Goal: Information Seeking & Learning: Learn about a topic

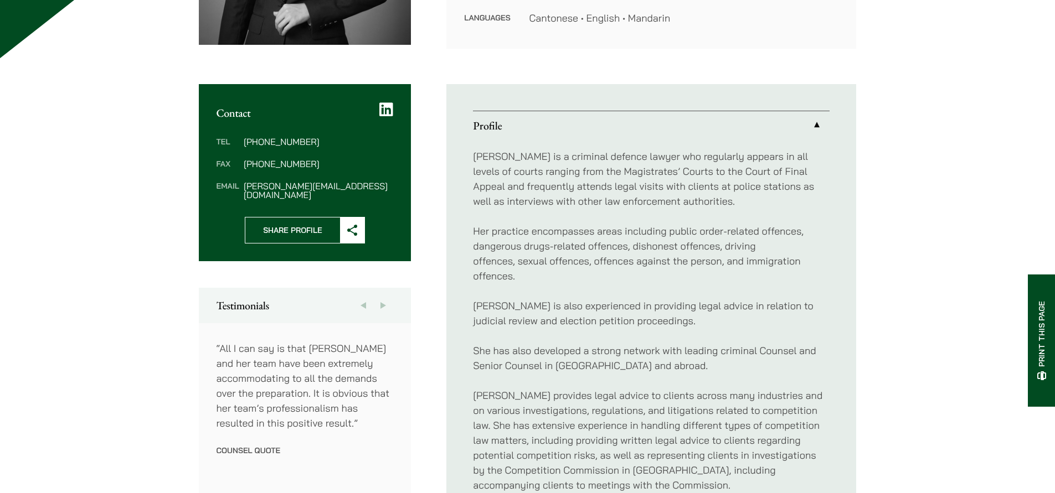
scroll to position [317, 0]
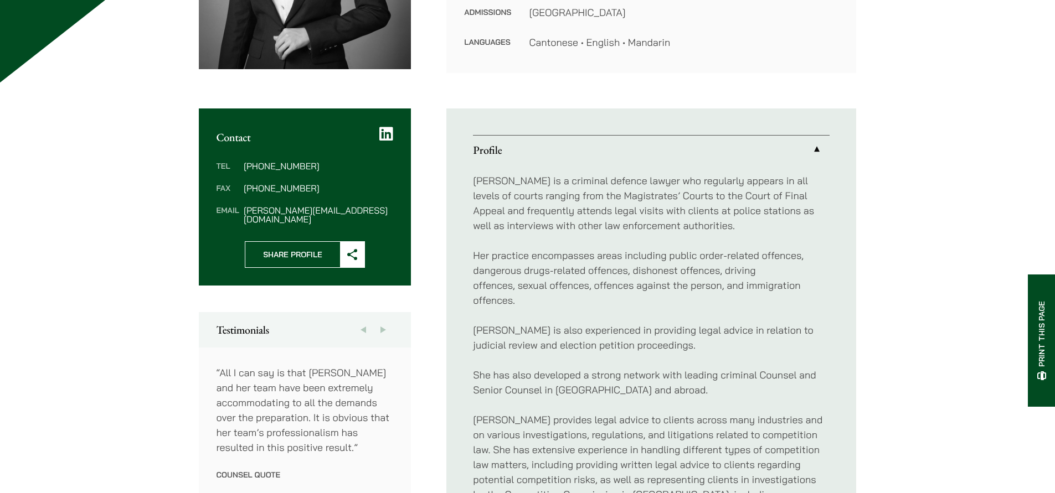
click at [389, 320] on button "Next" at bounding box center [383, 329] width 20 height 35
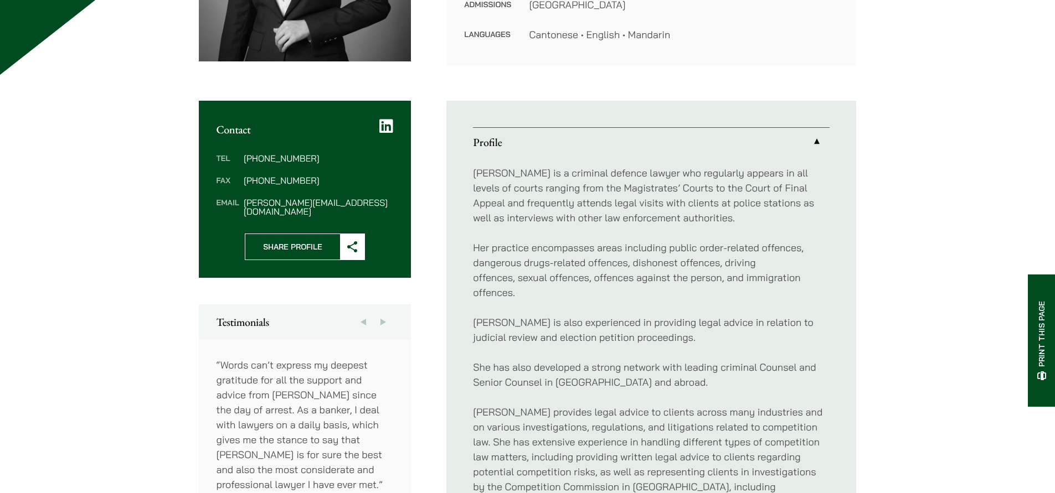
scroll to position [327, 0]
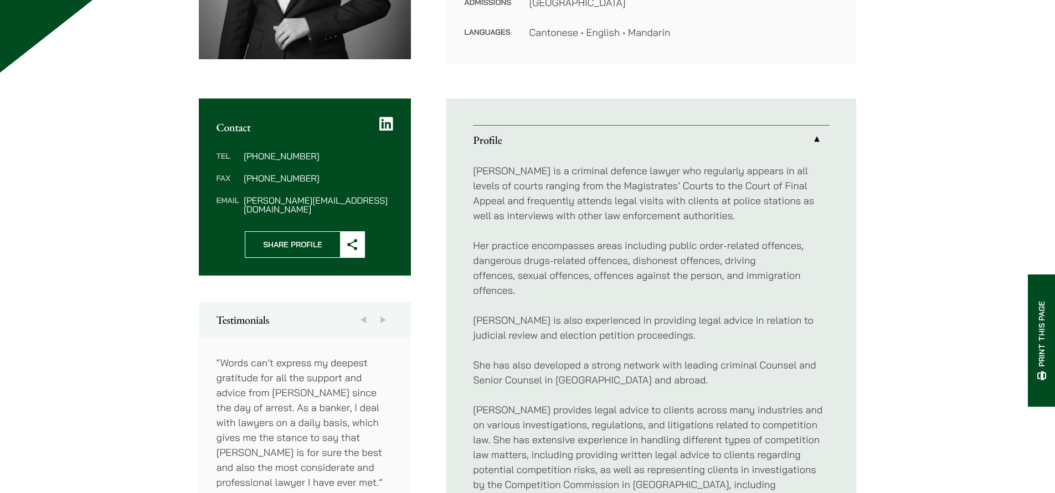
click at [386, 311] on button "Next" at bounding box center [383, 319] width 20 height 35
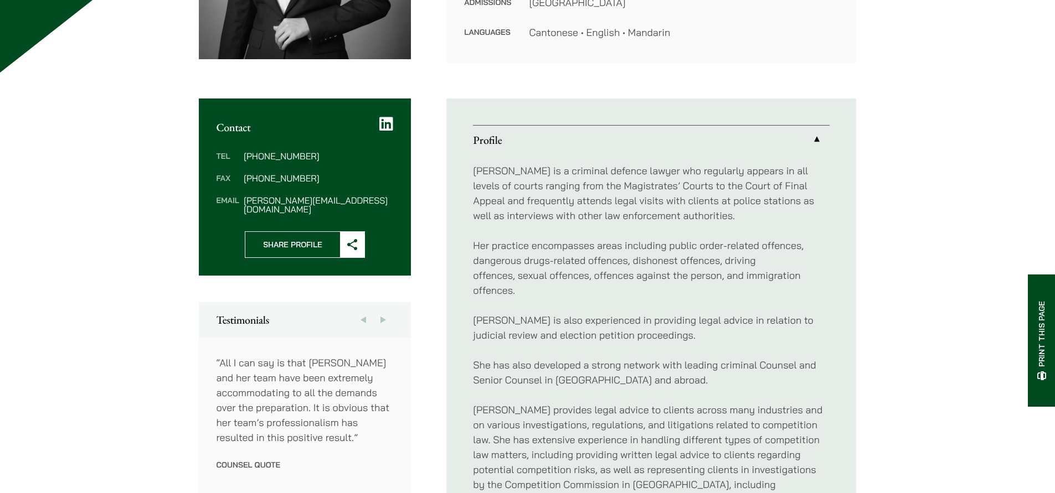
click at [366, 312] on button "Previous" at bounding box center [363, 319] width 20 height 35
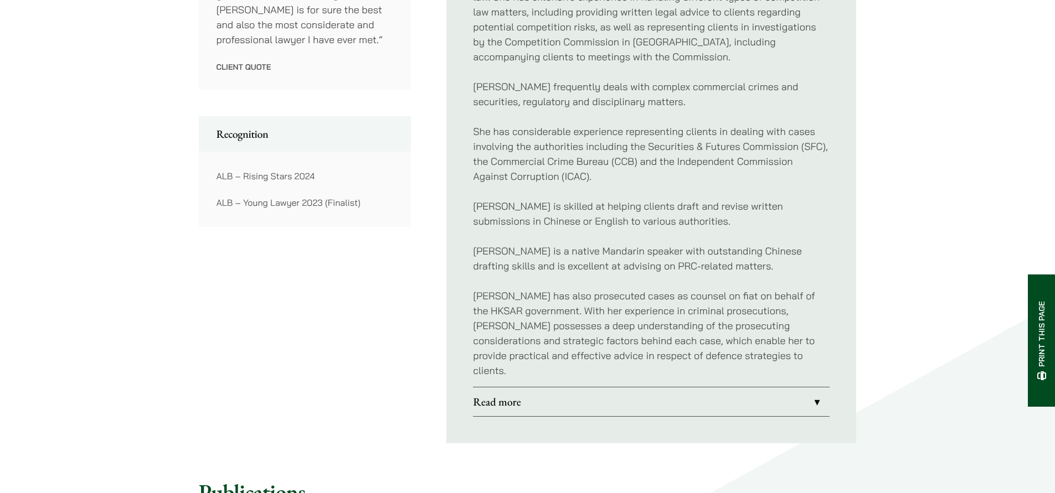
scroll to position [783, 0]
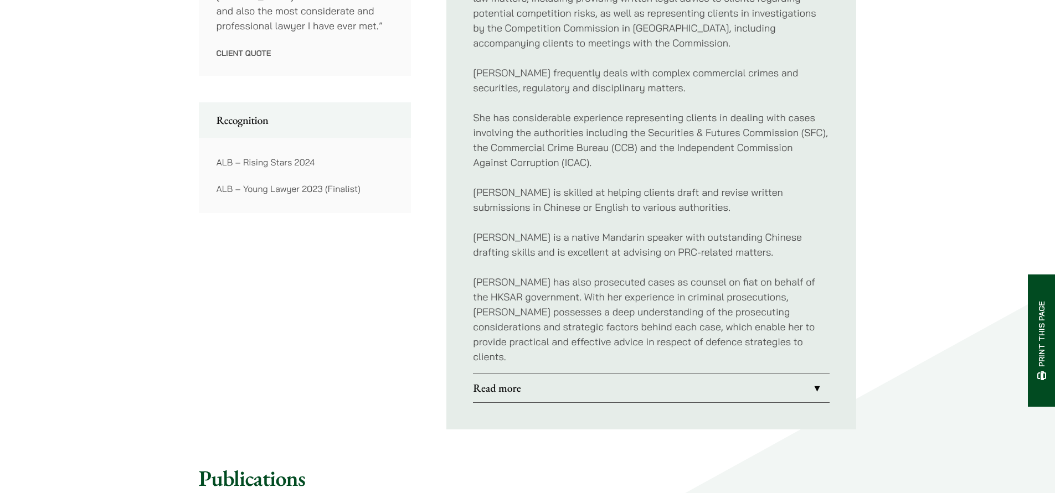
click at [584, 378] on link "Read more" at bounding box center [651, 388] width 356 height 29
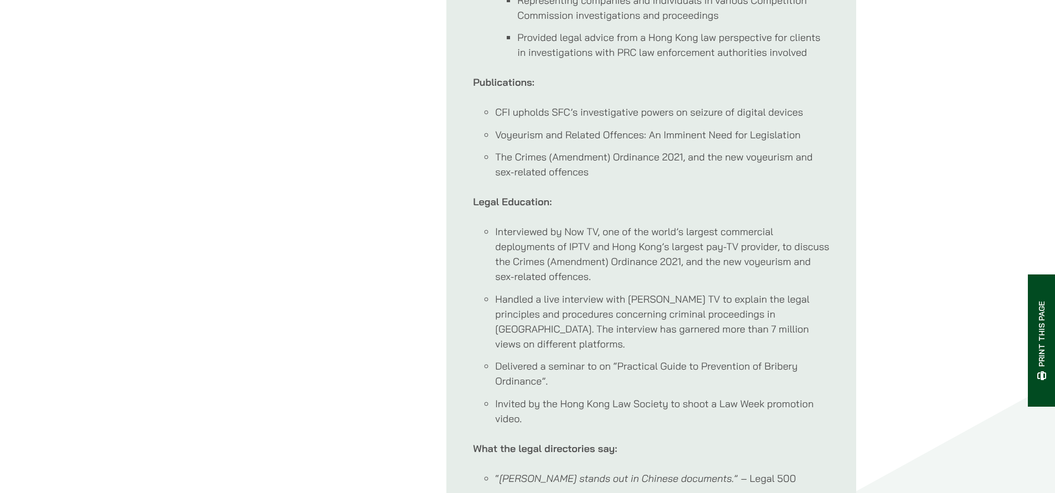
scroll to position [1070, 0]
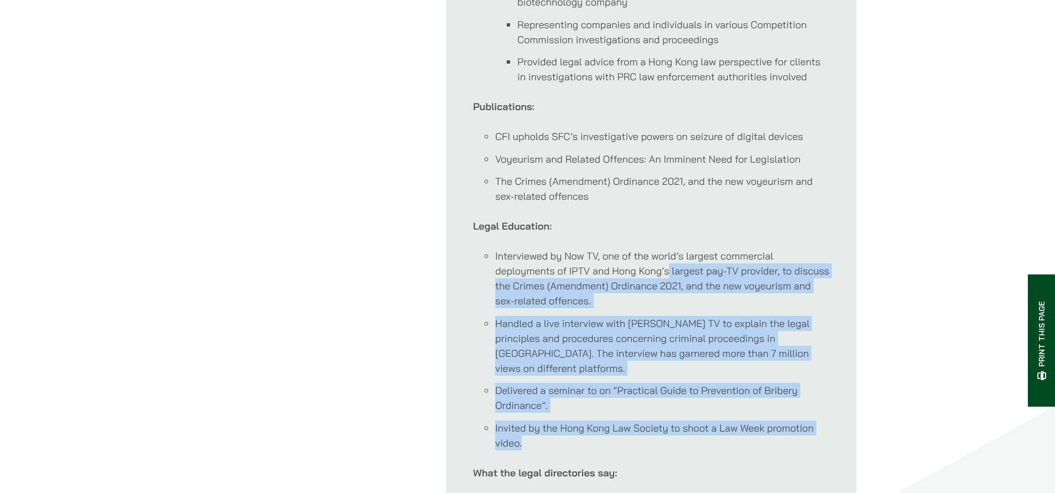
drag, startPoint x: 699, startPoint y: 439, endPoint x: 666, endPoint y: 277, distance: 164.8
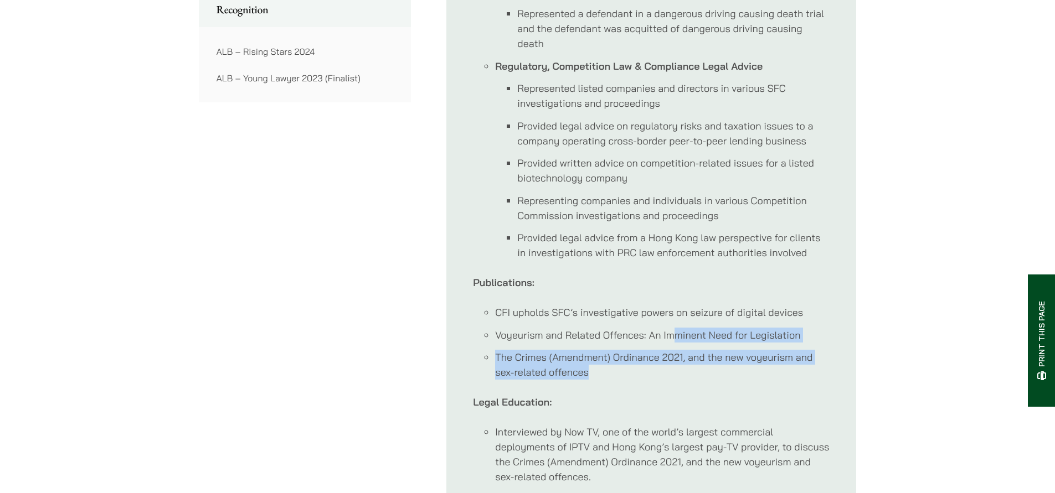
drag, startPoint x: 697, startPoint y: 376, endPoint x: 649, endPoint y: 299, distance: 90.5
click at [651, 302] on div "Notable Cases: Criminal Defence Represented an appellant in an appeal against c…" at bounding box center [651, 155] width 356 height 1079
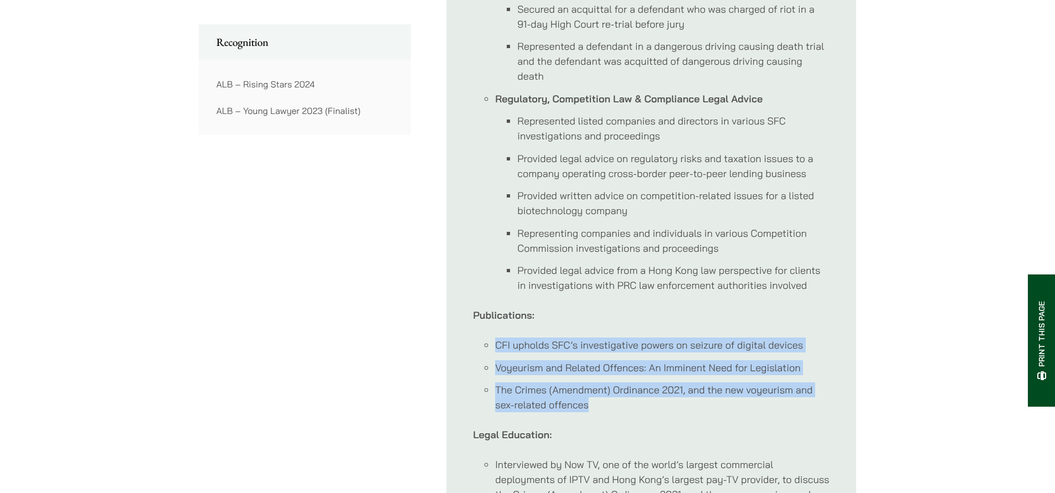
scroll to position [791, 0]
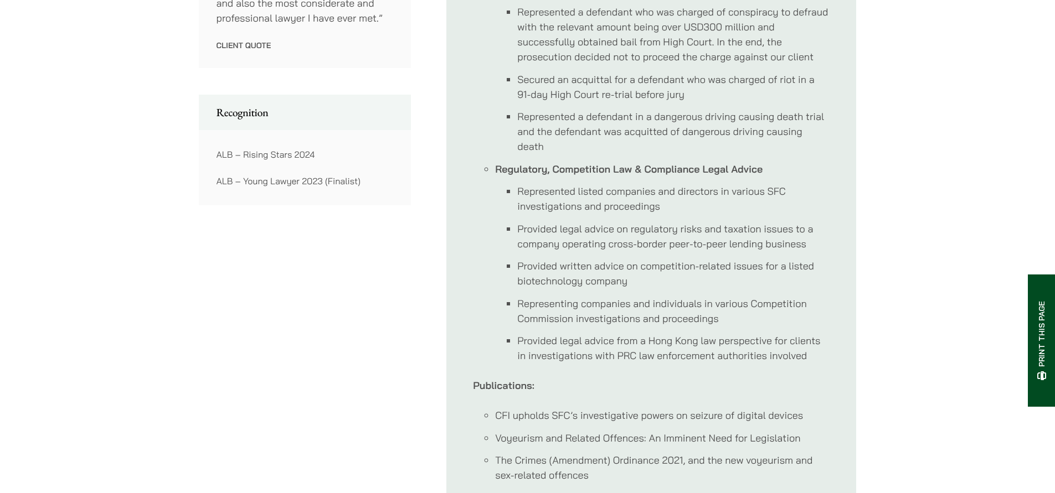
click at [673, 379] on p "Publications:" at bounding box center [651, 385] width 356 height 15
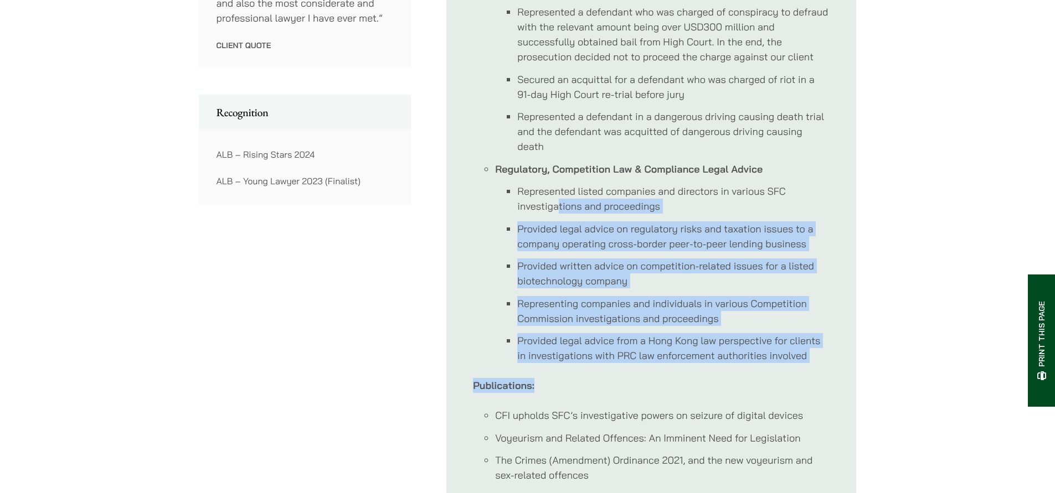
drag, startPoint x: 678, startPoint y: 369, endPoint x: 560, endPoint y: 204, distance: 202.6
click at [560, 205] on div "Notable Cases: Criminal Defence Represented an appellant in an appeal against c…" at bounding box center [651, 258] width 356 height 1079
click at [560, 204] on li "Represented listed companies and directors in various SFC investigations and pr…" at bounding box center [673, 199] width 312 height 30
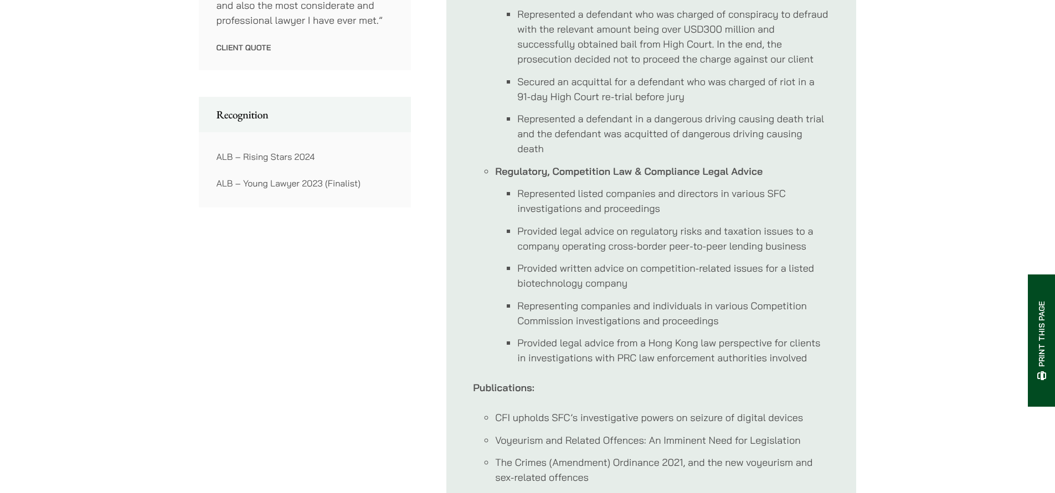
scroll to position [426, 0]
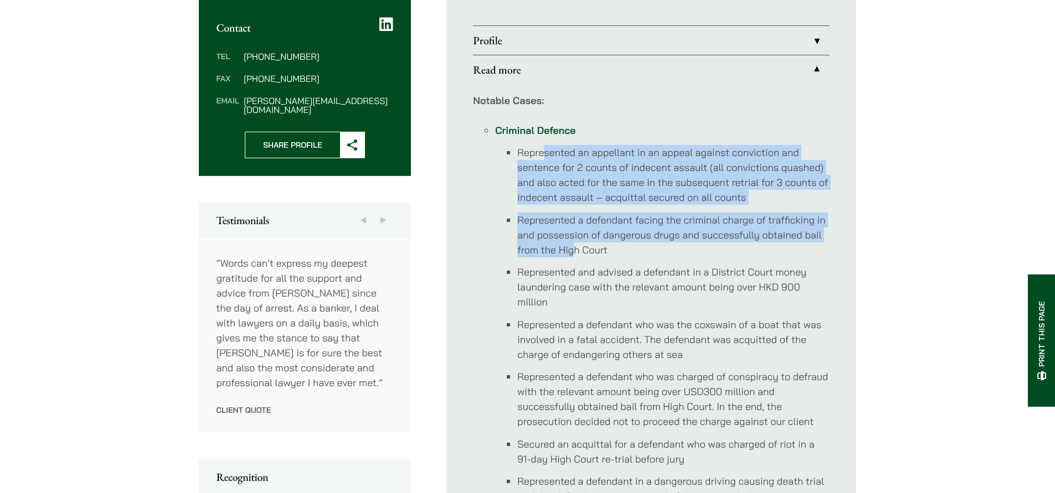
drag, startPoint x: 545, startPoint y: 158, endPoint x: 603, endPoint y: 296, distance: 149.9
click at [593, 286] on ul "Represented an appellant in an appeal against conviction and sentence for 2 cou…" at bounding box center [662, 332] width 334 height 374
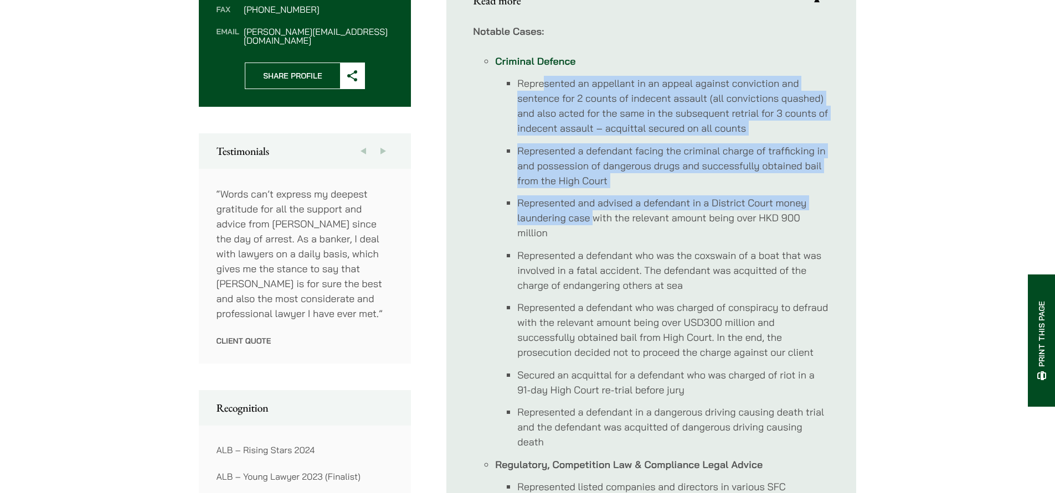
scroll to position [497, 0]
